Goal: Information Seeking & Learning: Understand process/instructions

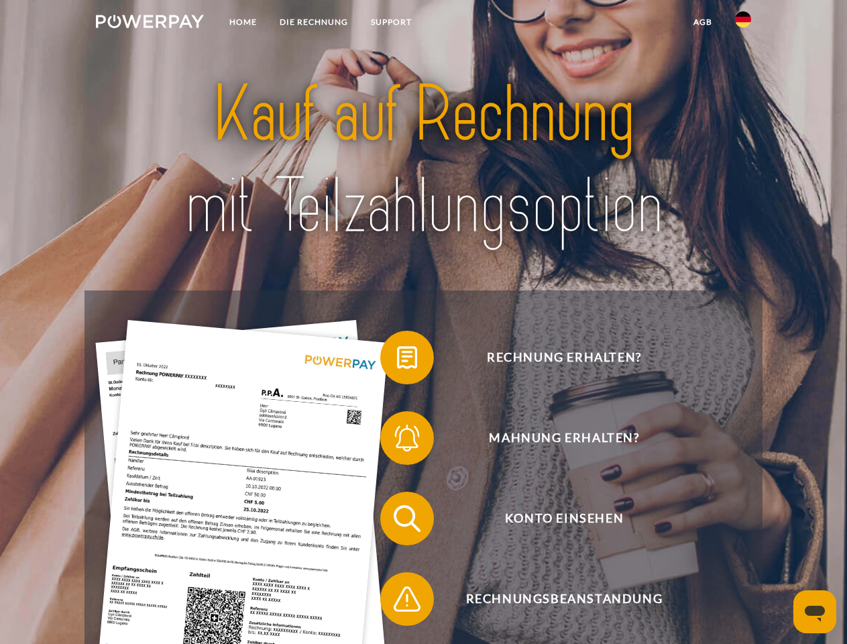
click at [150, 23] on img at bounding box center [150, 21] width 108 height 13
click at [743, 23] on img at bounding box center [743, 19] width 16 height 16
click at [702, 22] on link "agb" at bounding box center [703, 22] width 42 height 24
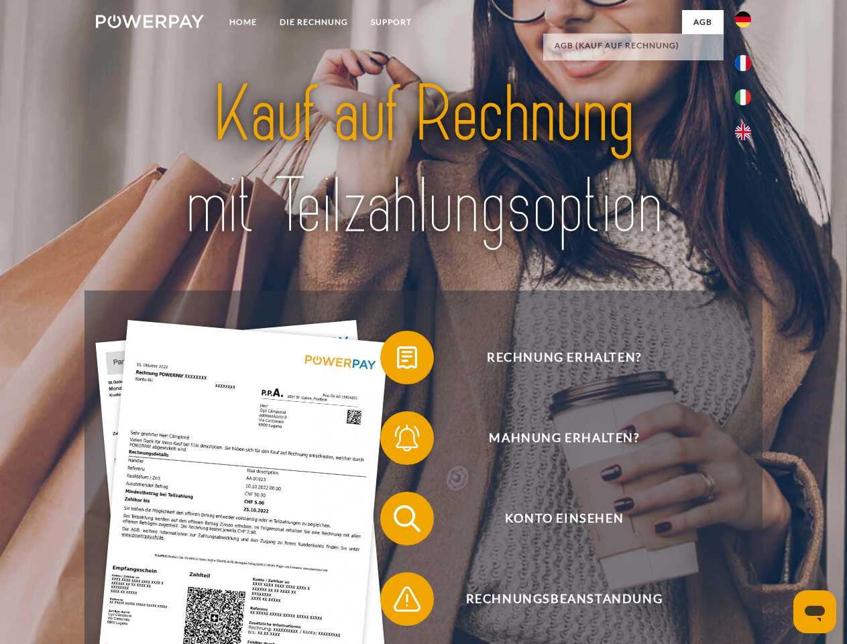
click at [397, 360] on span at bounding box center [387, 357] width 67 height 67
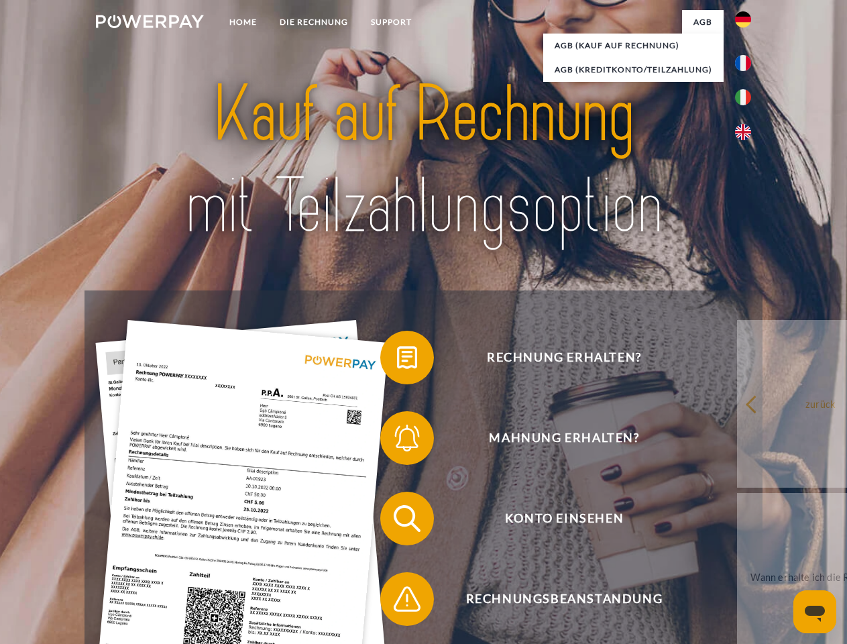
click at [397, 441] on div "Rechnung erhalten? Mahnung erhalten? Konto einsehen" at bounding box center [424, 558] width 678 height 537
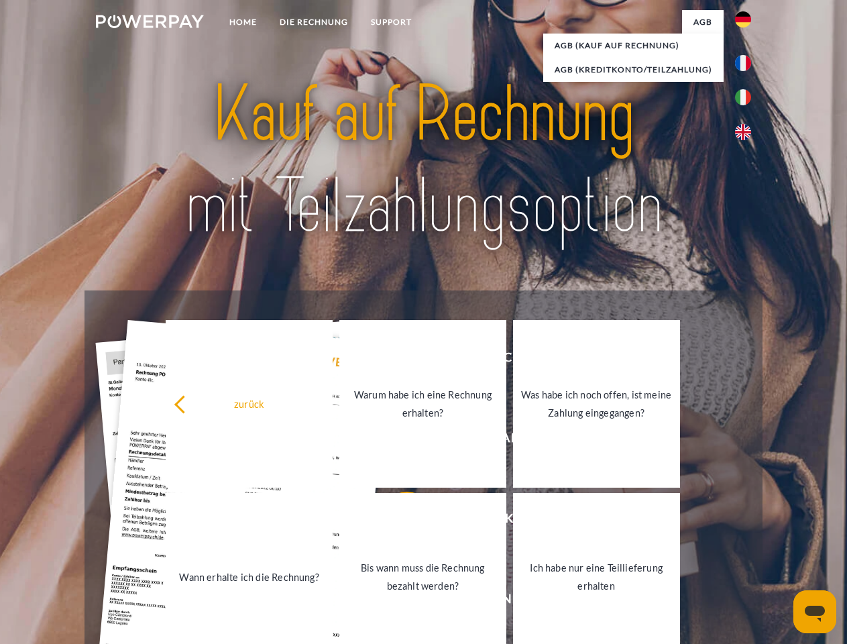
click at [397, 521] on link "Bis wann muss die Rechnung bezahlt werden?" at bounding box center [422, 577] width 167 height 168
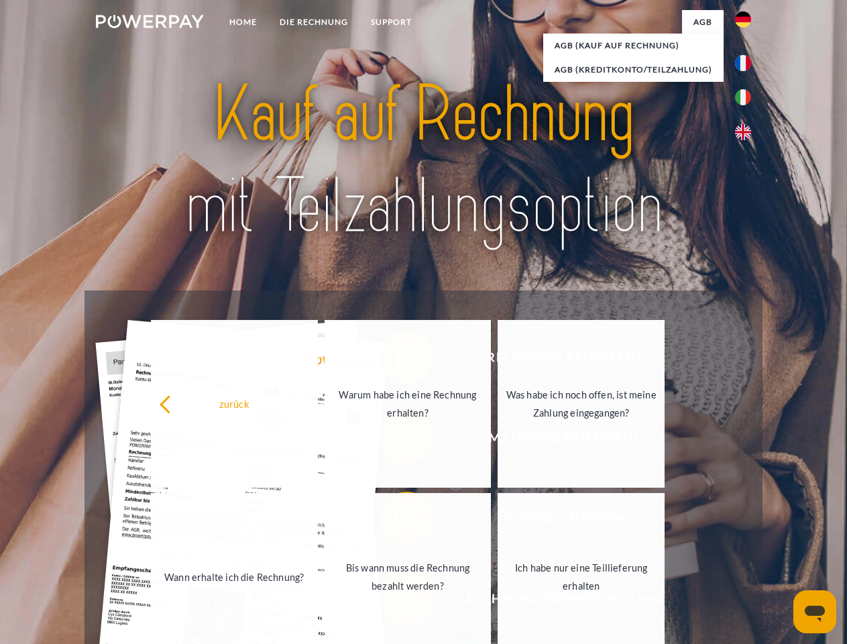
click at [498, 602] on link "Ich habe nur eine Teillieferung erhalten" at bounding box center [581, 577] width 167 height 168
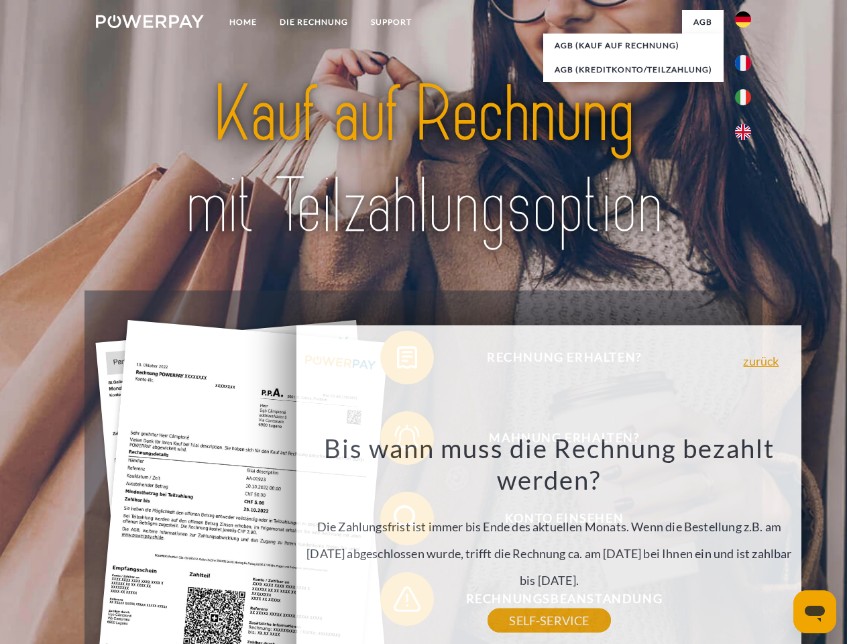
click at [815, 612] on icon "Messaging-Fenster öffnen" at bounding box center [815, 614] width 20 height 16
